Goal: Find specific page/section: Find specific page/section

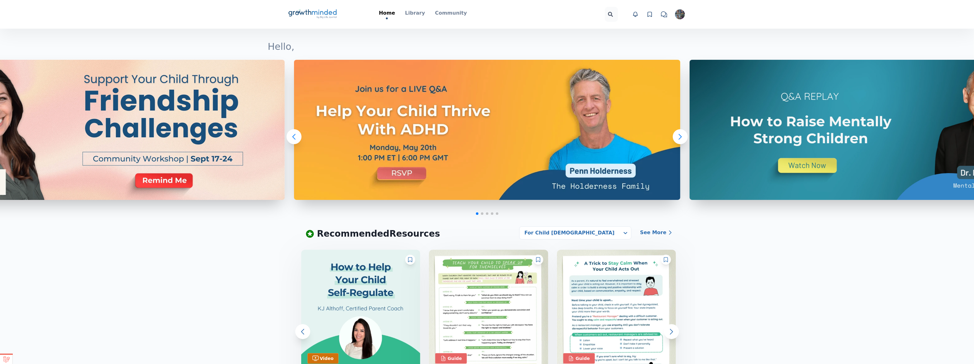
click at [326, 14] on icon at bounding box center [324, 12] width 25 height 6
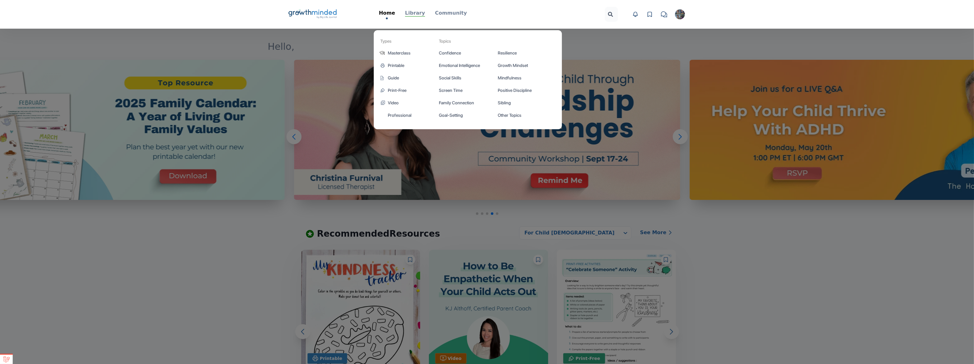
click at [418, 14] on p "Library" at bounding box center [415, 12] width 20 height 7
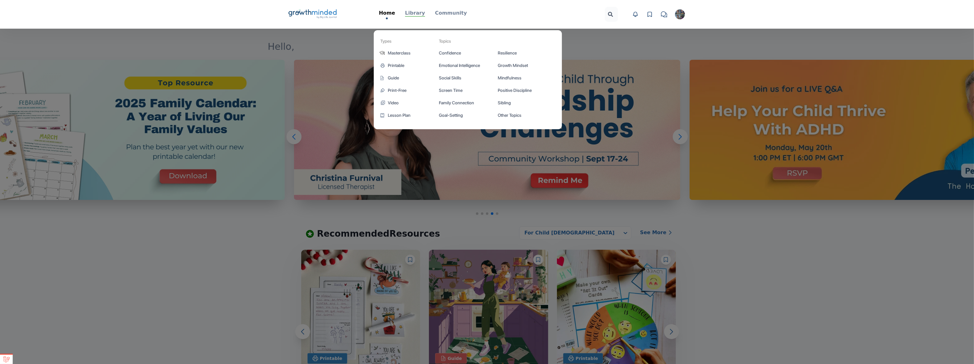
click at [417, 11] on p "Library" at bounding box center [415, 12] width 20 height 7
